Goal: Information Seeking & Learning: Learn about a topic

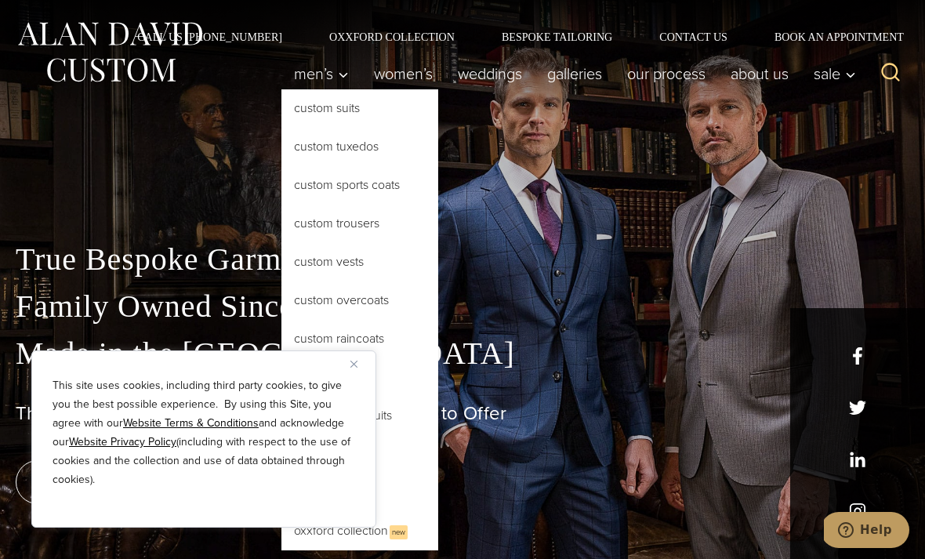
click at [356, 375] on div "This site uses cookies, including third party cookies, to give you the best pos…" at bounding box center [203, 438] width 345 height 177
click at [305, 189] on link "Custom Sports Coats" at bounding box center [359, 185] width 157 height 38
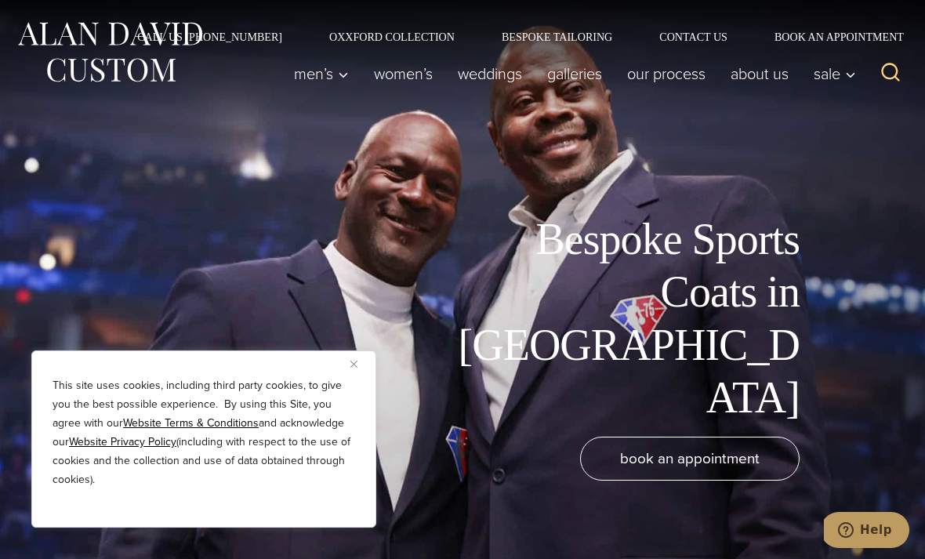
click at [660, 85] on link "Our Process" at bounding box center [665, 73] width 103 height 31
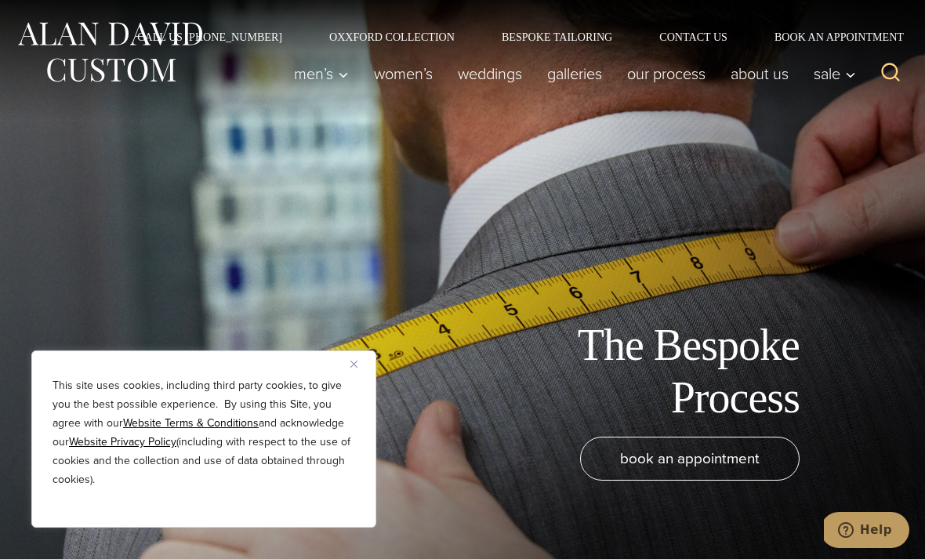
click at [759, 74] on link "About Us" at bounding box center [759, 73] width 83 height 31
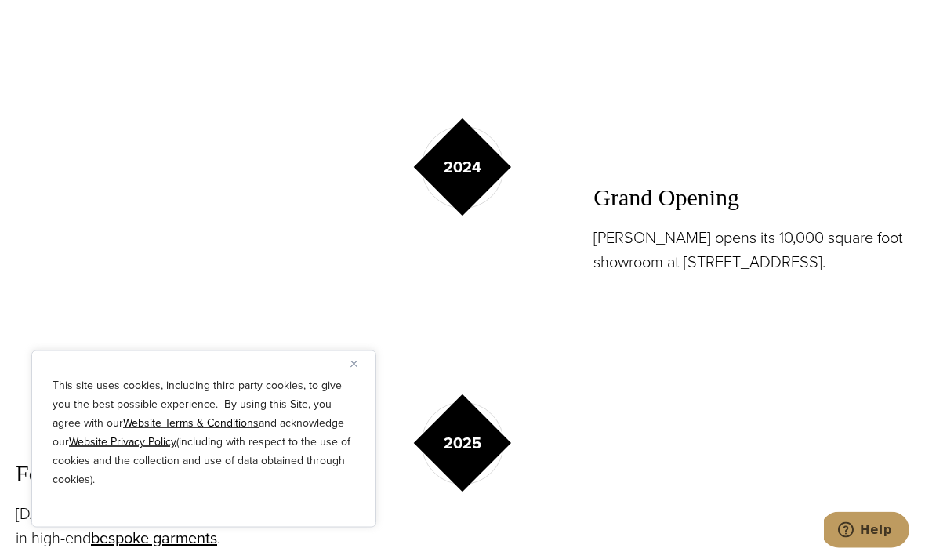
scroll to position [1063, 0]
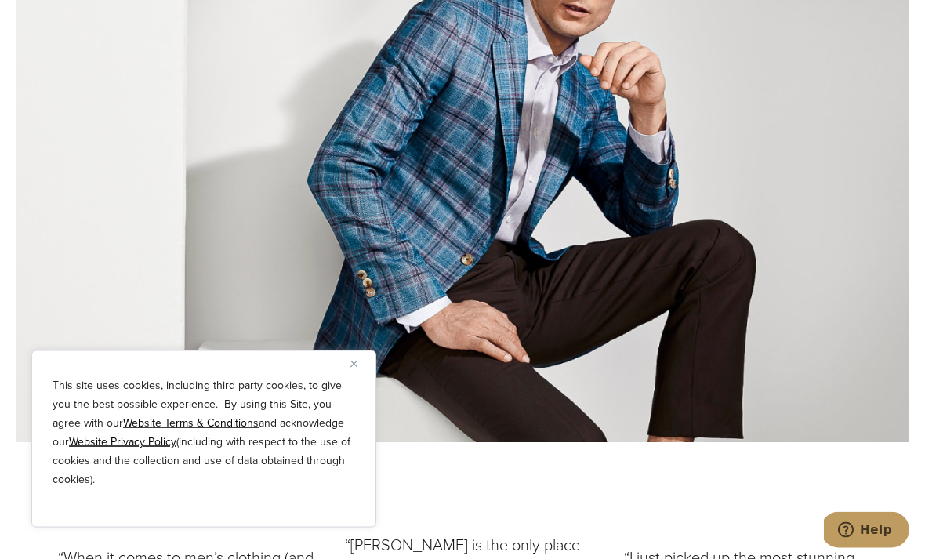
scroll to position [7480, 0]
